Goal: Transaction & Acquisition: Purchase product/service

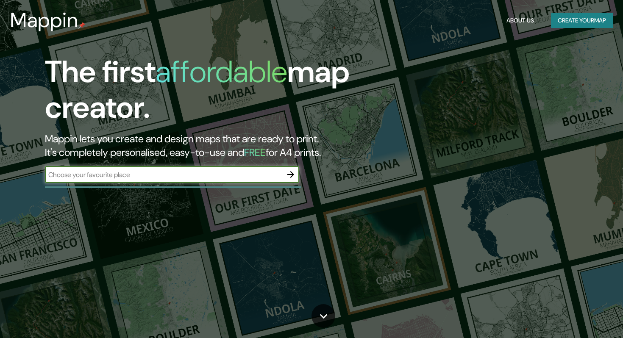
click at [161, 177] on input "text" at bounding box center [163, 175] width 237 height 10
type input "[GEOGRAPHIC_DATA]"
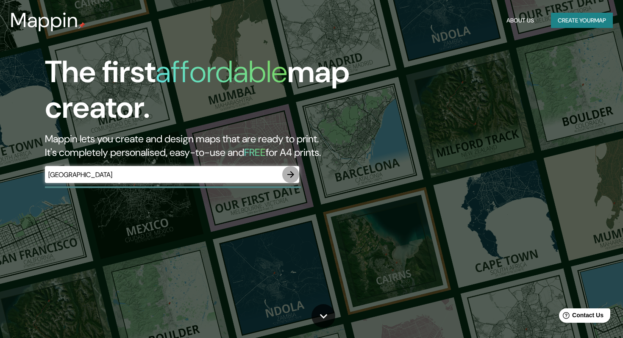
click at [291, 173] on icon "button" at bounding box center [291, 174] width 10 height 10
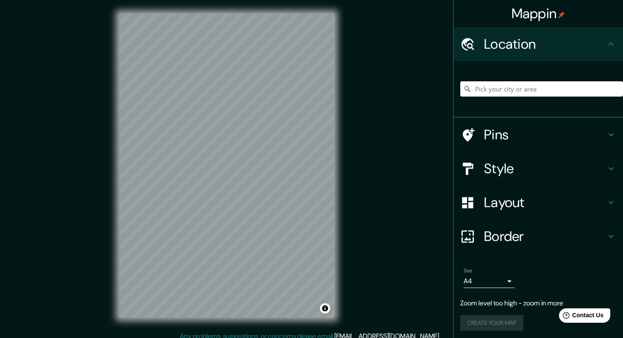
click at [508, 202] on h4 "Layout" at bounding box center [545, 202] width 122 height 17
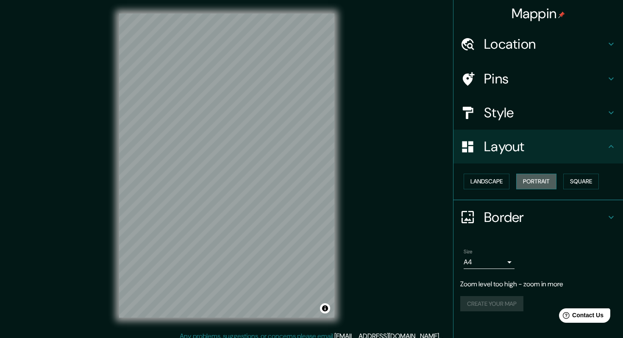
click at [536, 180] on button "Portrait" at bounding box center [536, 182] width 40 height 16
click at [498, 184] on button "Landscape" at bounding box center [486, 182] width 46 height 16
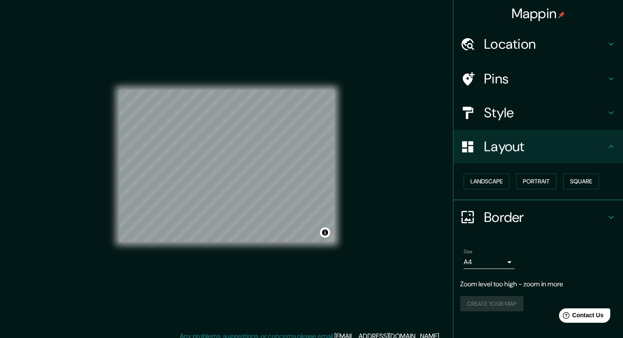
click at [367, 54] on div "Mappin Location Pins Style Layout Landscape Portrait Square Border Choose a bor…" at bounding box center [311, 172] width 623 height 345
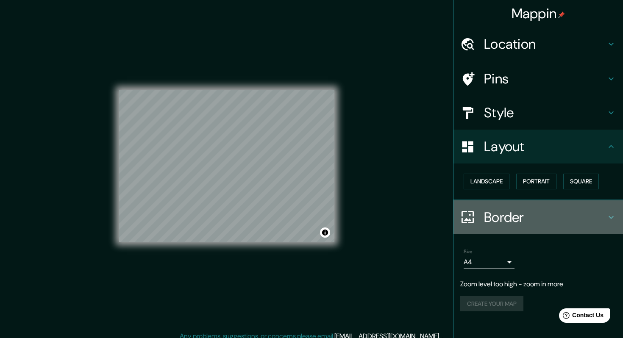
click at [499, 216] on h4 "Border" at bounding box center [545, 217] width 122 height 17
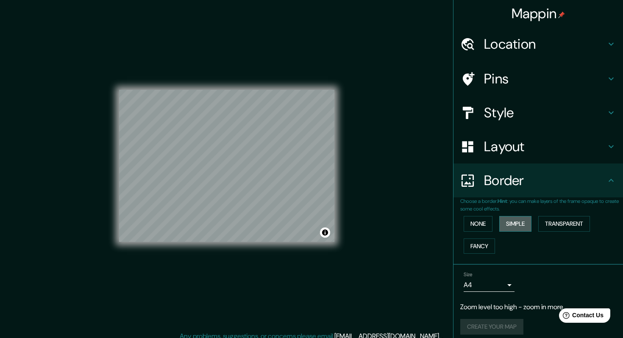
click at [517, 225] on button "Simple" at bounding box center [515, 224] width 32 height 16
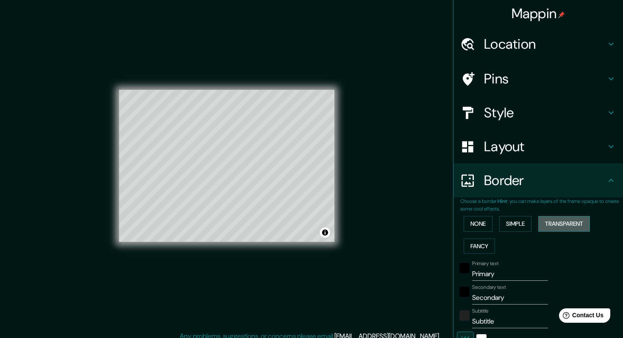
click at [547, 225] on button "Transparent" at bounding box center [564, 224] width 52 height 16
click at [470, 225] on button "None" at bounding box center [477, 224] width 29 height 16
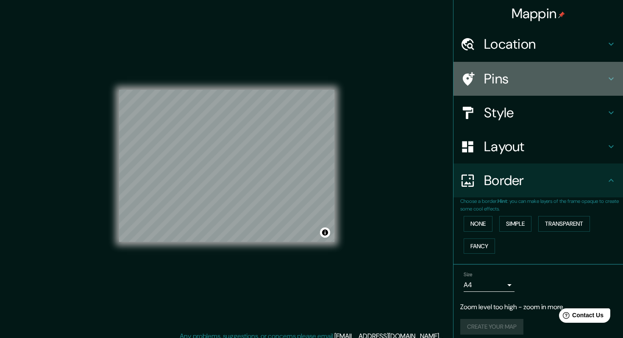
click at [508, 79] on h4 "Pins" at bounding box center [545, 78] width 122 height 17
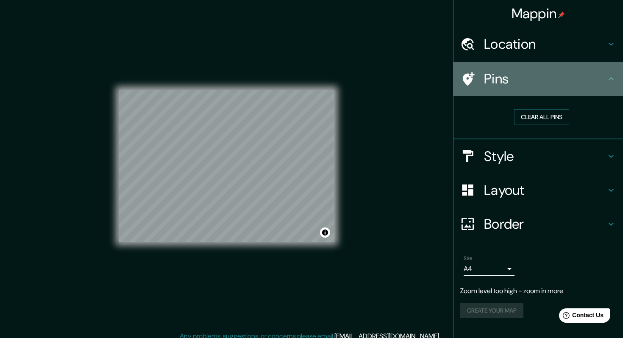
click at [508, 79] on h4 "Pins" at bounding box center [545, 78] width 122 height 17
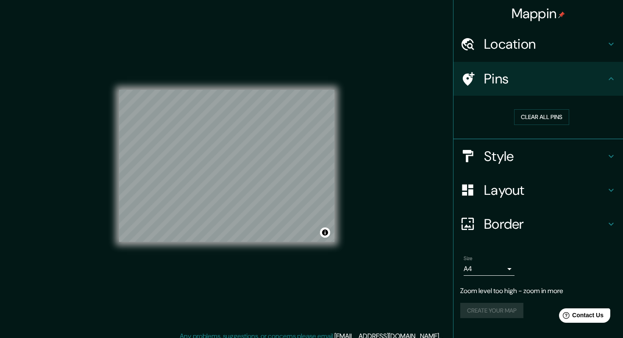
click at [522, 38] on h4 "Location" at bounding box center [545, 44] width 122 height 17
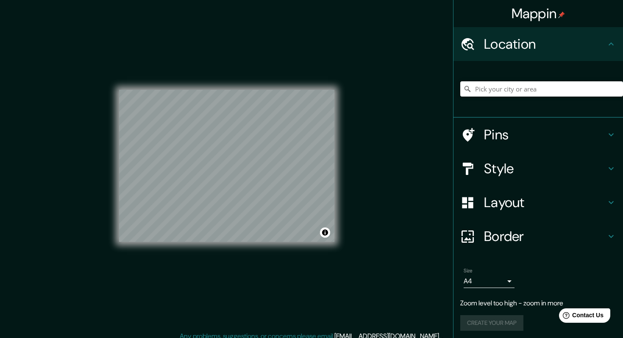
click at [499, 86] on input "Pick your city or area" at bounding box center [541, 88] width 163 height 15
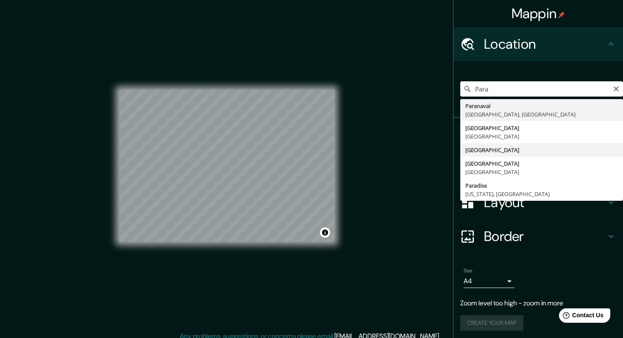
type input "[GEOGRAPHIC_DATA]"
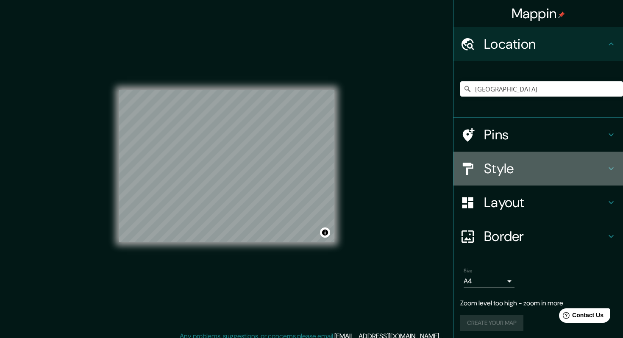
click at [486, 163] on h4 "Style" at bounding box center [545, 168] width 122 height 17
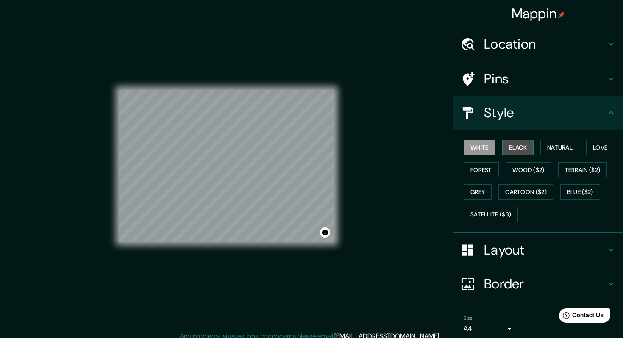
click at [518, 143] on button "Black" at bounding box center [518, 148] width 32 height 16
click at [546, 148] on button "Natural" at bounding box center [559, 148] width 39 height 16
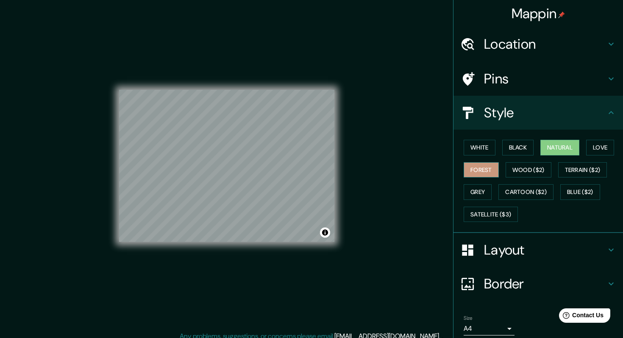
click at [488, 175] on button "Forest" at bounding box center [480, 170] width 35 height 16
click at [531, 170] on button "Wood ($2)" at bounding box center [528, 170] width 46 height 16
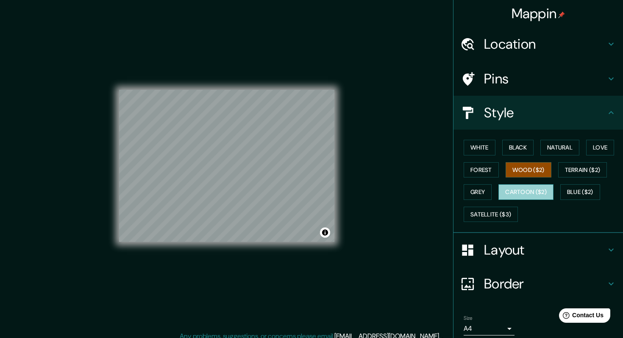
click at [534, 188] on button "Cartoon ($2)" at bounding box center [525, 192] width 55 height 16
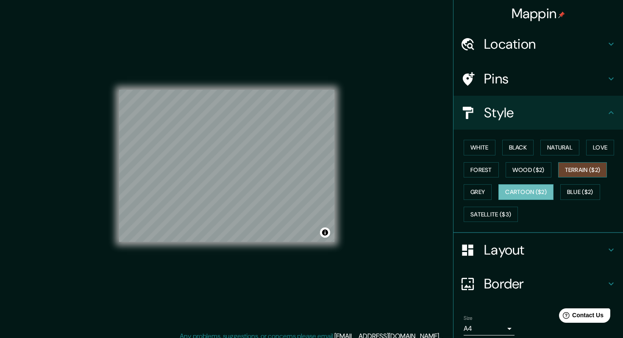
click at [582, 172] on button "Terrain ($2)" at bounding box center [582, 170] width 49 height 16
click at [485, 218] on button "Satellite ($3)" at bounding box center [490, 215] width 54 height 16
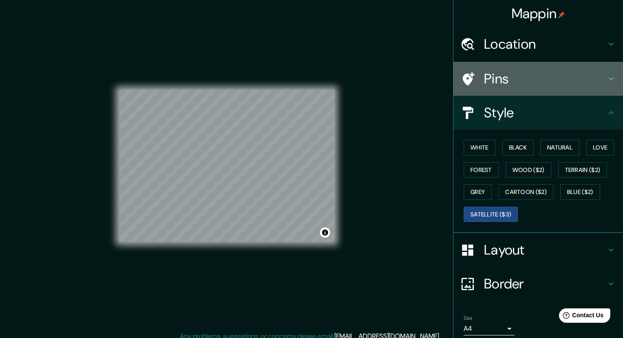
click at [488, 86] on h4 "Pins" at bounding box center [545, 78] width 122 height 17
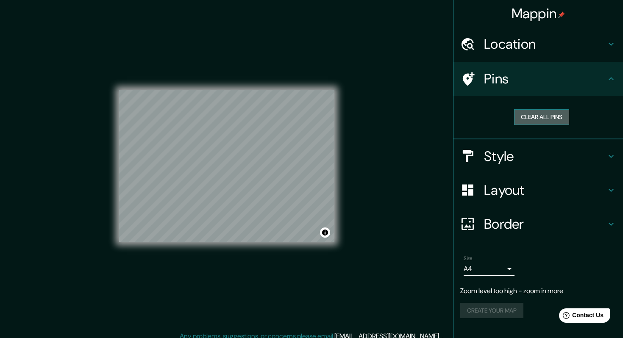
click at [534, 116] on button "Clear all pins" at bounding box center [541, 117] width 55 height 16
